Goal: Check status

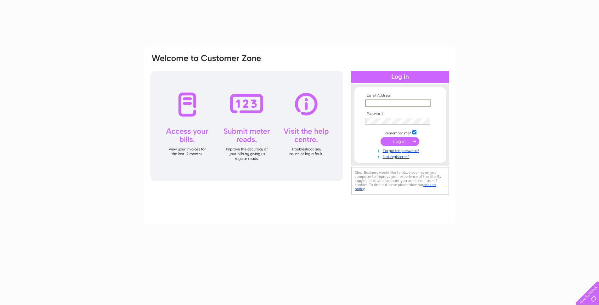
type input "[EMAIL_ADDRESS][DOMAIN_NAME]"
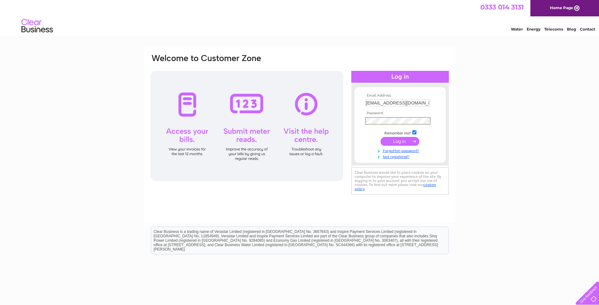
click at [381, 137] on input "submit" at bounding box center [400, 141] width 39 height 9
click at [395, 139] on input "submit" at bounding box center [400, 141] width 39 height 9
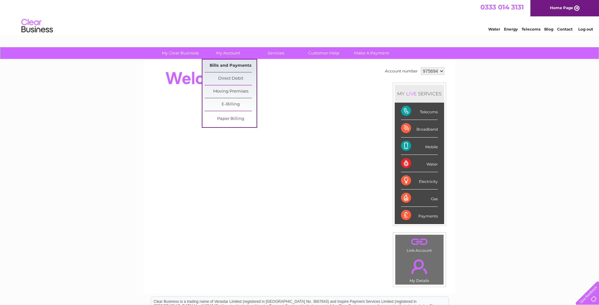
click at [222, 68] on link "Bills and Payments" at bounding box center [231, 66] width 52 height 13
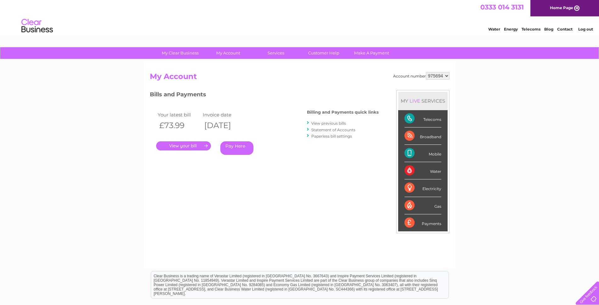
click at [195, 142] on link "." at bounding box center [183, 145] width 55 height 9
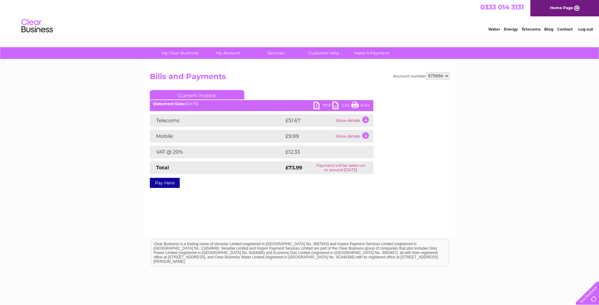
click at [322, 102] on link "PDF" at bounding box center [323, 106] width 19 height 9
